Goal: Task Accomplishment & Management: Complete application form

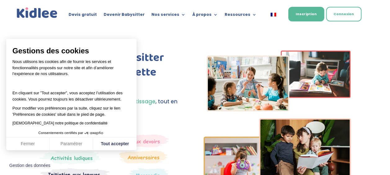
scroll to position [7, 0]
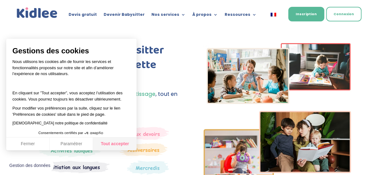
click at [124, 138] on button "Tout accepter" at bounding box center [114, 143] width 43 height 13
checkbox input "true"
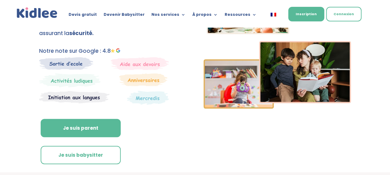
scroll to position [81, 0]
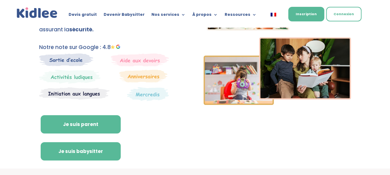
click at [90, 144] on link "Je suis babysitter" at bounding box center [81, 151] width 80 height 19
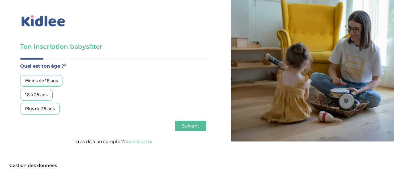
click at [55, 84] on div "Moins de 18 ans" at bounding box center [41, 80] width 43 height 11
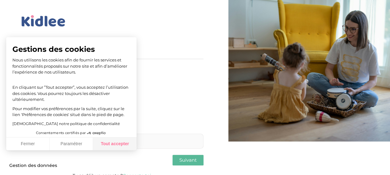
click at [110, 141] on button "Tout accepter" at bounding box center [114, 143] width 43 height 13
checkbox input "true"
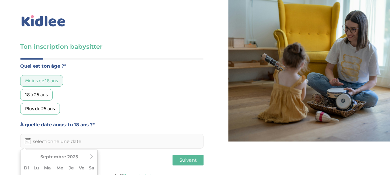
click at [70, 140] on input "text" at bounding box center [111, 141] width 183 height 15
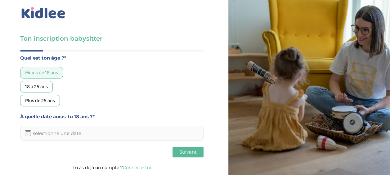
scroll to position [8, 0]
click at [47, 133] on input "text" at bounding box center [111, 133] width 183 height 15
click at [26, 133] on icon at bounding box center [28, 133] width 6 height 6
click at [35, 133] on input "text" at bounding box center [111, 133] width 183 height 15
click at [93, 148] on icon at bounding box center [91, 148] width 4 height 4
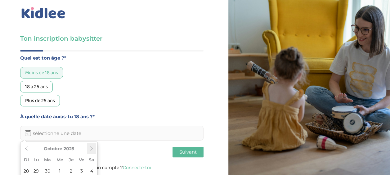
click at [93, 148] on icon at bounding box center [91, 148] width 4 height 4
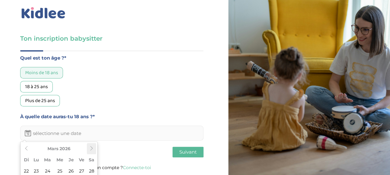
click at [93, 148] on icon at bounding box center [91, 148] width 4 height 4
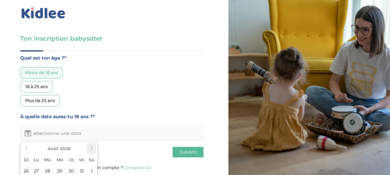
click at [93, 148] on icon at bounding box center [91, 148] width 4 height 4
click at [152, 132] on input "text" at bounding box center [111, 133] width 183 height 15
click at [29, 172] on td "25" at bounding box center [26, 170] width 9 height 11
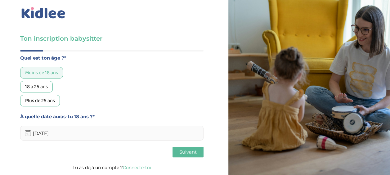
click at [53, 134] on input "25-10-2026" at bounding box center [111, 133] width 183 height 15
click at [43, 131] on input "25-10-2026" at bounding box center [111, 133] width 183 height 15
click at [44, 134] on input "25-10-2026" at bounding box center [111, 133] width 183 height 15
click at [41, 133] on input "25-1-2026" at bounding box center [111, 133] width 183 height 15
type input "25-11-2026"
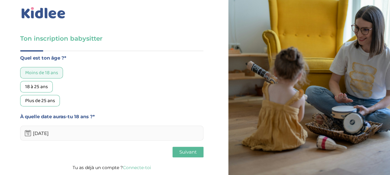
click at [197, 153] on button "Suivant" at bounding box center [187, 152] width 31 height 11
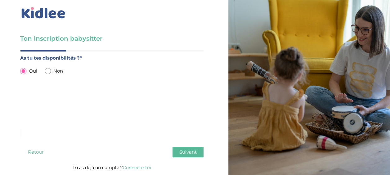
click at [175, 151] on button "Suivant" at bounding box center [187, 152] width 31 height 11
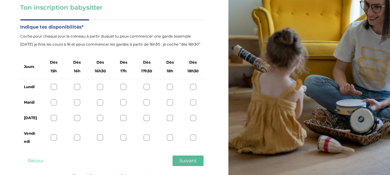
scroll to position [47, 0]
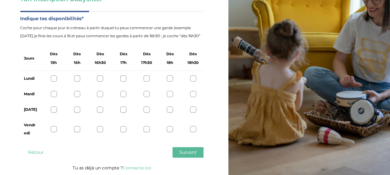
click at [145, 109] on div at bounding box center [147, 109] width 6 height 6
click at [193, 129] on div at bounding box center [193, 129] width 6 height 6
click at [173, 78] on div "Lundi" at bounding box center [111, 79] width 183 height 16
click at [172, 77] on div at bounding box center [170, 78] width 6 height 6
click at [184, 148] on button "Suivant" at bounding box center [187, 152] width 31 height 11
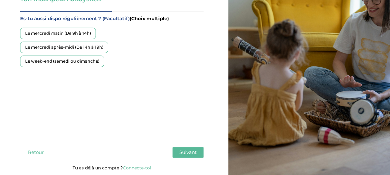
click at [69, 48] on div "Le mercredi après-midi (De 14h à 19h)" at bounding box center [64, 47] width 88 height 11
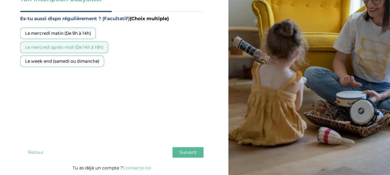
click at [70, 58] on div "Le week-end (samedi ou dimanche)" at bounding box center [62, 61] width 84 height 11
click at [193, 153] on span "Suivant" at bounding box center [187, 152] width 17 height 6
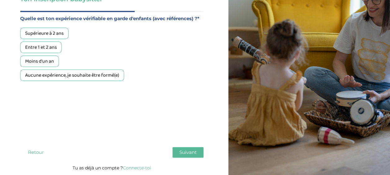
click at [65, 74] on div "Aucune expérience, je souhaite être formé(e)" at bounding box center [72, 74] width 104 height 11
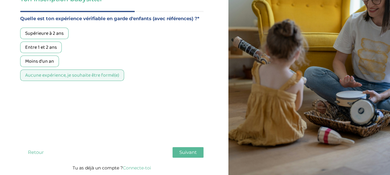
click at [178, 152] on button "Suivant" at bounding box center [187, 152] width 31 height 11
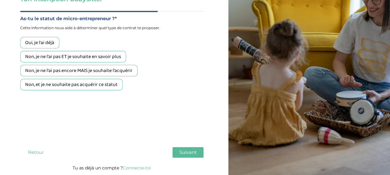
click at [105, 87] on div "Non, et je ne souhaite pas acquérir ce statut" at bounding box center [71, 84] width 102 height 11
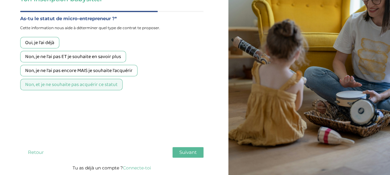
click at [183, 153] on span "Suivant" at bounding box center [187, 152] width 17 height 6
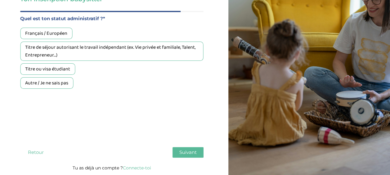
click at [58, 85] on div "Autre / Je ne sais pas" at bounding box center [46, 82] width 53 height 11
click at [186, 149] on span "Suivant" at bounding box center [187, 152] width 17 height 6
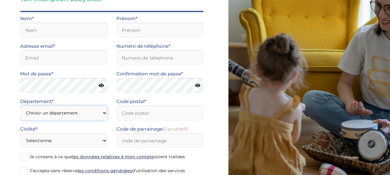
click at [103, 115] on select "Choisir un département Paris (75) Hauts-de-Seine (92) Yvelines (78) Val-de-Marn…" at bounding box center [63, 112] width 87 height 15
select select "0"
click at [20, 105] on select "Choisir un département Paris (75) Hauts-de-Seine (92) Yvelines (78) Val-de-Marn…" at bounding box center [63, 112] width 87 height 15
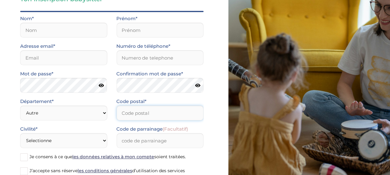
click at [143, 116] on input "Code postal*" at bounding box center [159, 112] width 87 height 15
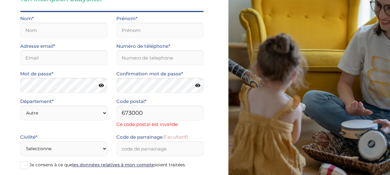
click at [217, 108] on div "Ton inscription babysitter Merci de vérifier que tous les champs sont remplis a…" at bounding box center [111, 91] width 233 height 277
click at [174, 112] on input "673000" at bounding box center [159, 112] width 87 height 15
click at [174, 112] on input "67300" at bounding box center [159, 112] width 87 height 15
type input "67300"
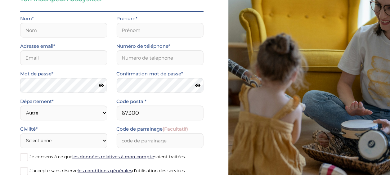
click at [203, 130] on form "Nom* Prénom* Adresse email* Numéro de téléphone* Mot de passe* Confirmation mot…" at bounding box center [111, 101] width 183 height 173
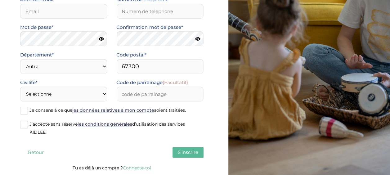
scroll to position [0, 0]
